Goal: Subscribe to service/newsletter

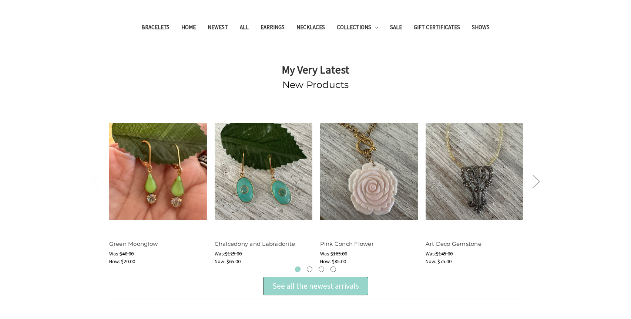
scroll to position [449, 0]
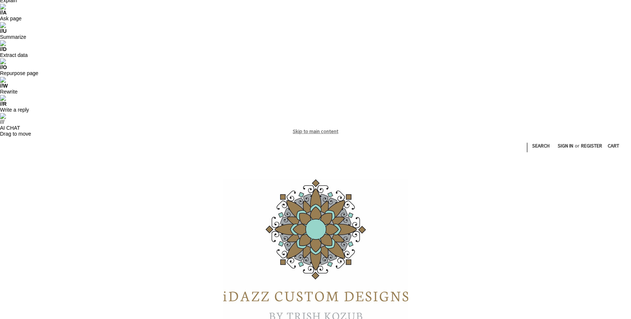
scroll to position [190, 0]
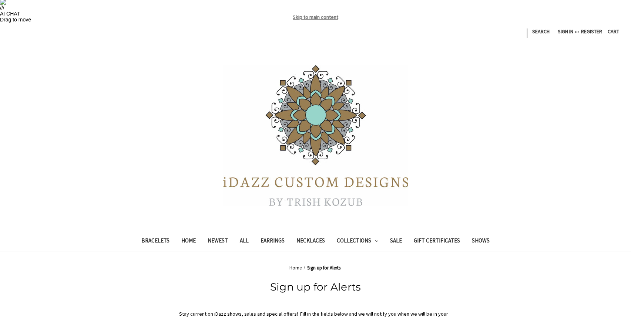
type input "suelhamblen@yahoo.com"
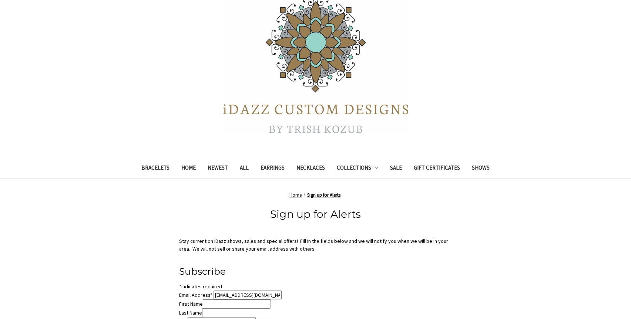
type input "year round"
type input "ma"
